Goal: Task Accomplishment & Management: Manage account settings

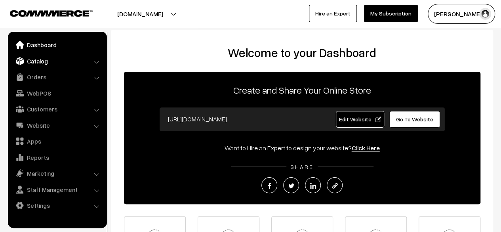
click at [41, 60] on link "Catalog" at bounding box center [57, 61] width 94 height 14
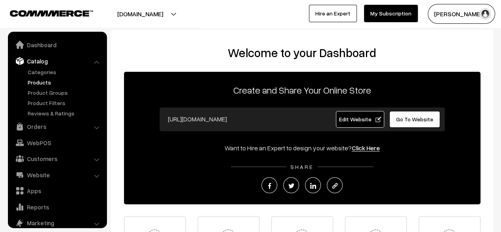
click at [41, 83] on link "Products" at bounding box center [65, 82] width 78 height 8
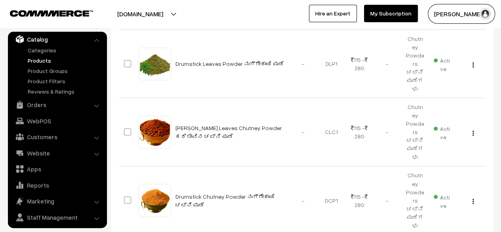
scroll to position [576, 0]
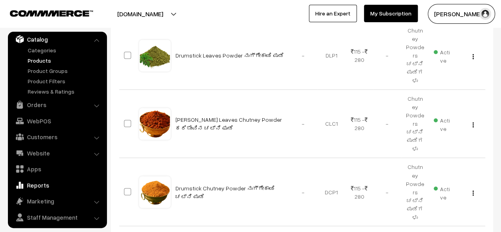
click at [38, 188] on link "Reports" at bounding box center [57, 185] width 94 height 14
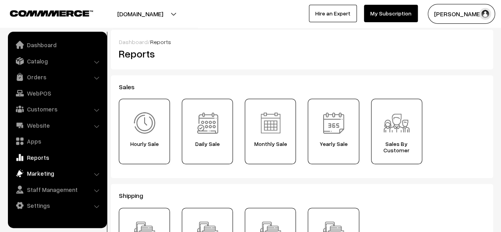
click at [41, 175] on link "Marketing" at bounding box center [57, 173] width 94 height 14
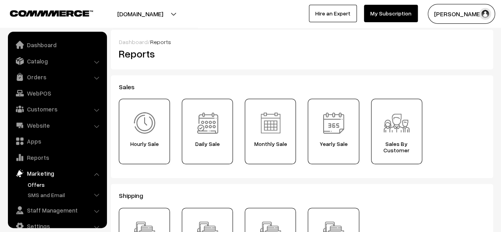
click at [33, 185] on link "Offers" at bounding box center [65, 184] width 78 height 8
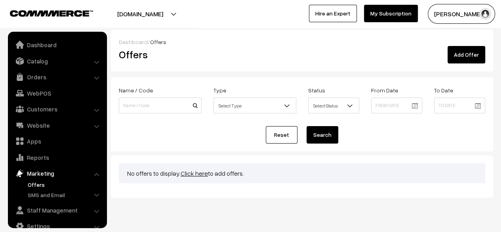
scroll to position [13, 0]
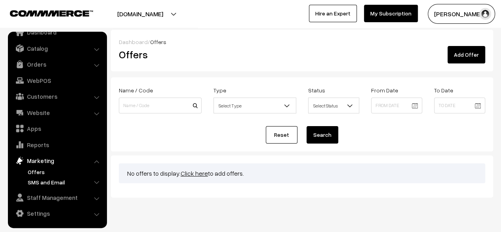
click at [34, 183] on link "SMS and Email" at bounding box center [65, 182] width 78 height 8
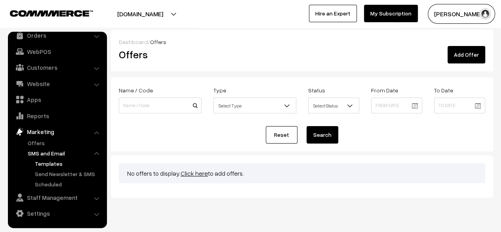
scroll to position [41, 0]
click at [38, 215] on link "Settings" at bounding box center [57, 214] width 94 height 14
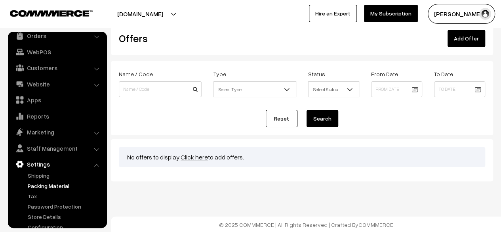
scroll to position [52, 0]
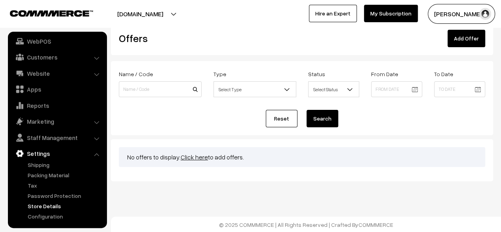
click at [50, 204] on link "Store Details" at bounding box center [65, 206] width 78 height 8
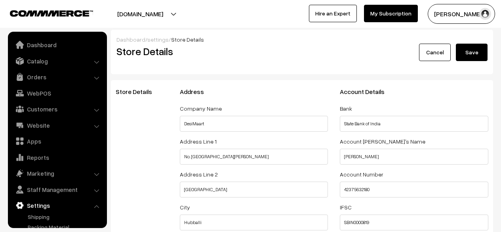
select select "99"
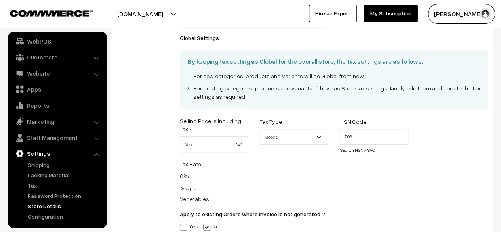
scroll to position [389, 0]
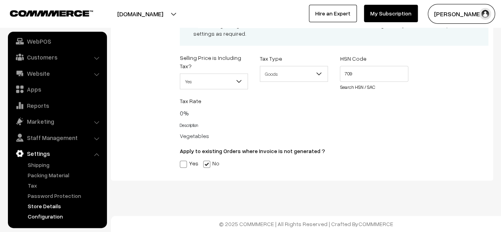
click at [45, 214] on link "Configuration" at bounding box center [65, 216] width 78 height 8
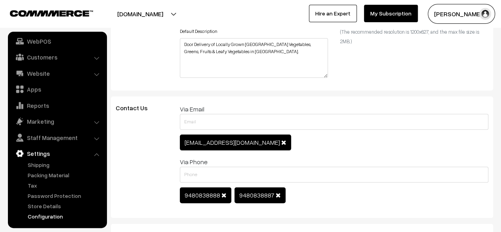
scroll to position [413, 0]
